Goal: Ask a question

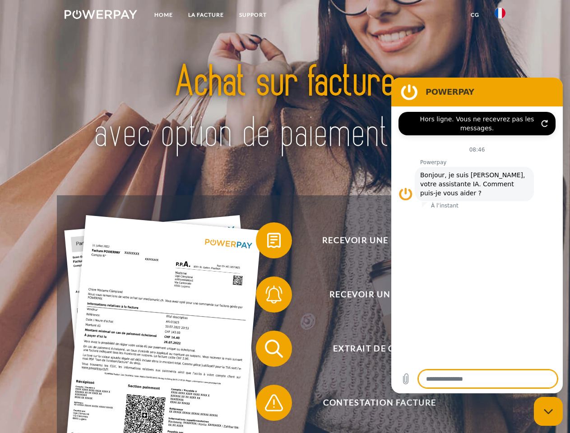
click at [101, 16] on img at bounding box center [101, 14] width 73 height 9
click at [500, 16] on img at bounding box center [500, 13] width 11 height 11
click at [475, 15] on link "CG" at bounding box center [475, 15] width 24 height 16
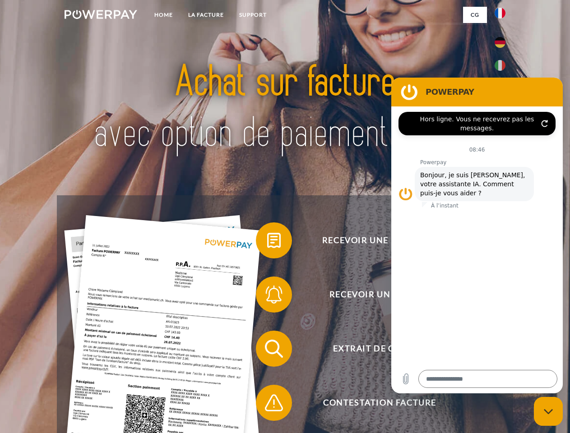
click at [267, 242] on span at bounding box center [260, 240] width 45 height 45
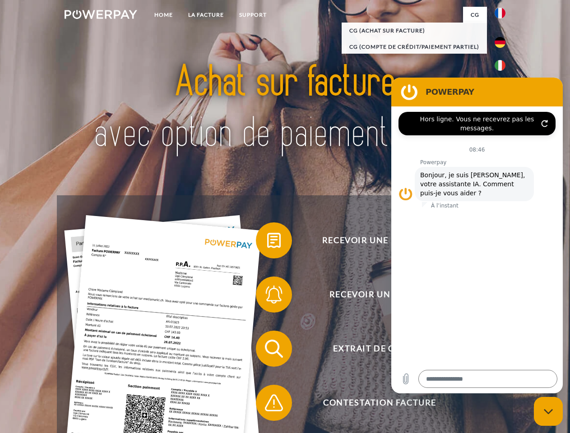
click at [267, 297] on span at bounding box center [260, 294] width 45 height 45
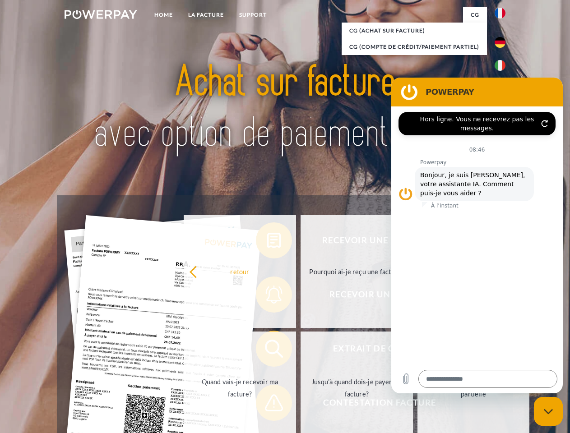
click at [301, 351] on link "Jusqu'à quand dois-je payer ma facture?" at bounding box center [357, 388] width 112 height 113
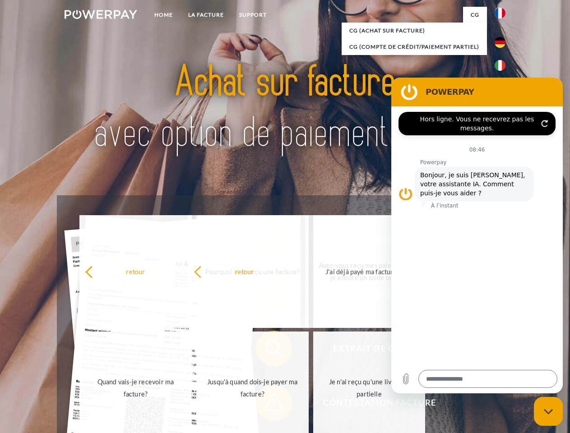
click at [267, 405] on span at bounding box center [260, 402] width 45 height 45
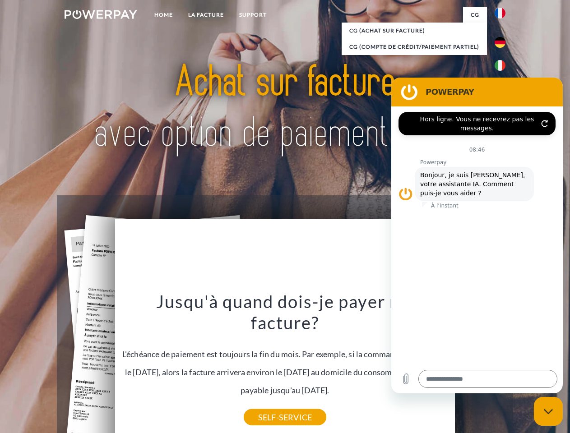
click at [548, 412] on icon "Fermer la fenêtre de messagerie" at bounding box center [548, 412] width 9 height 6
type textarea "*"
